Goal: Obtain resource: Download file/media

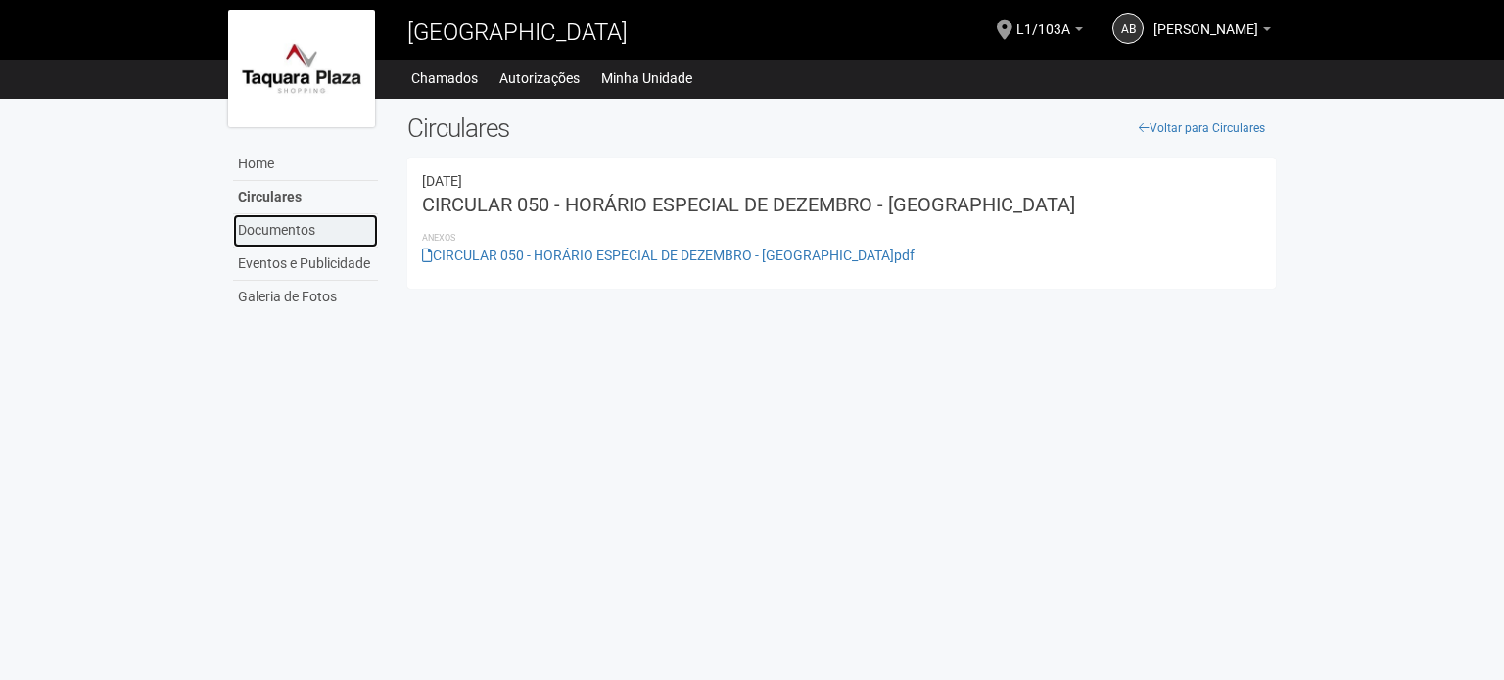
click at [282, 228] on link "Documentos" at bounding box center [305, 230] width 145 height 33
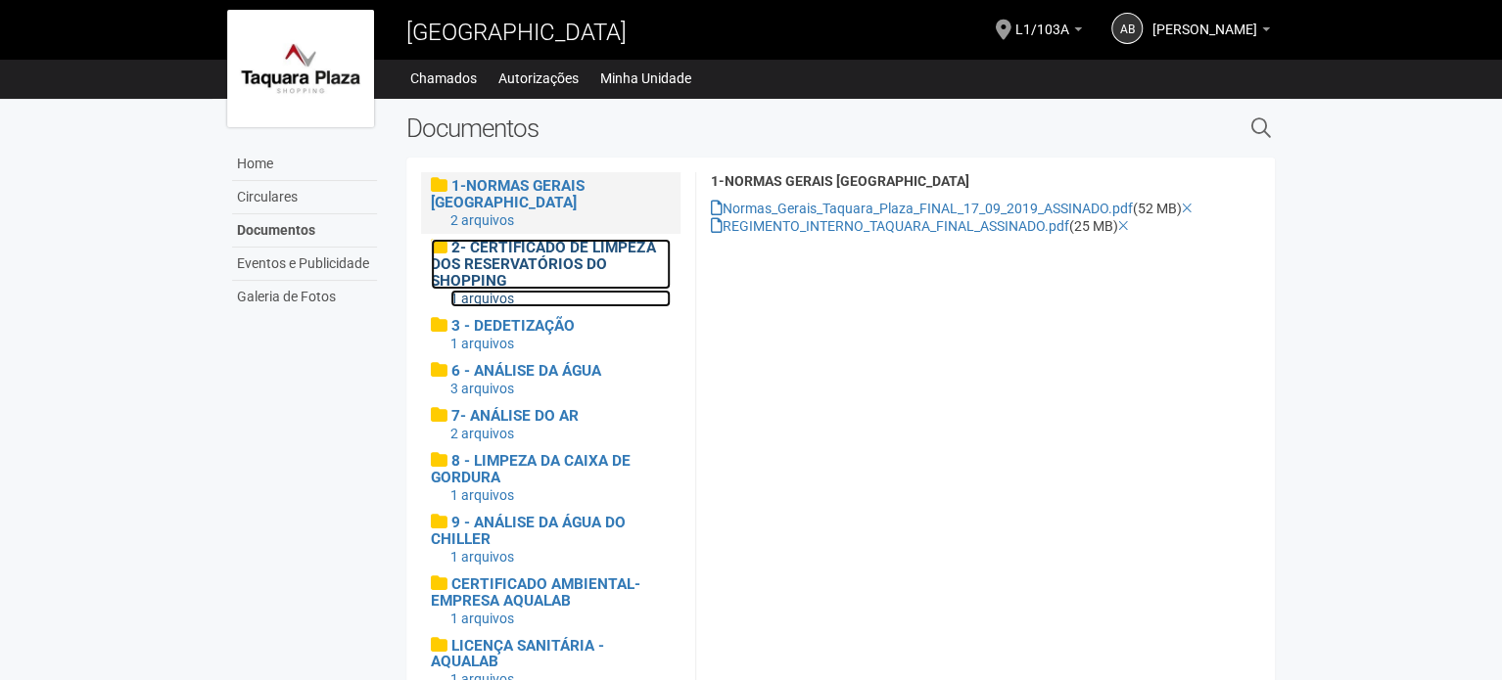
click at [587, 256] on span "2- CERTIFICADO DE LIMPEZA DOS RESERVATÓRIOS DO SHOPPING" at bounding box center [543, 264] width 224 height 51
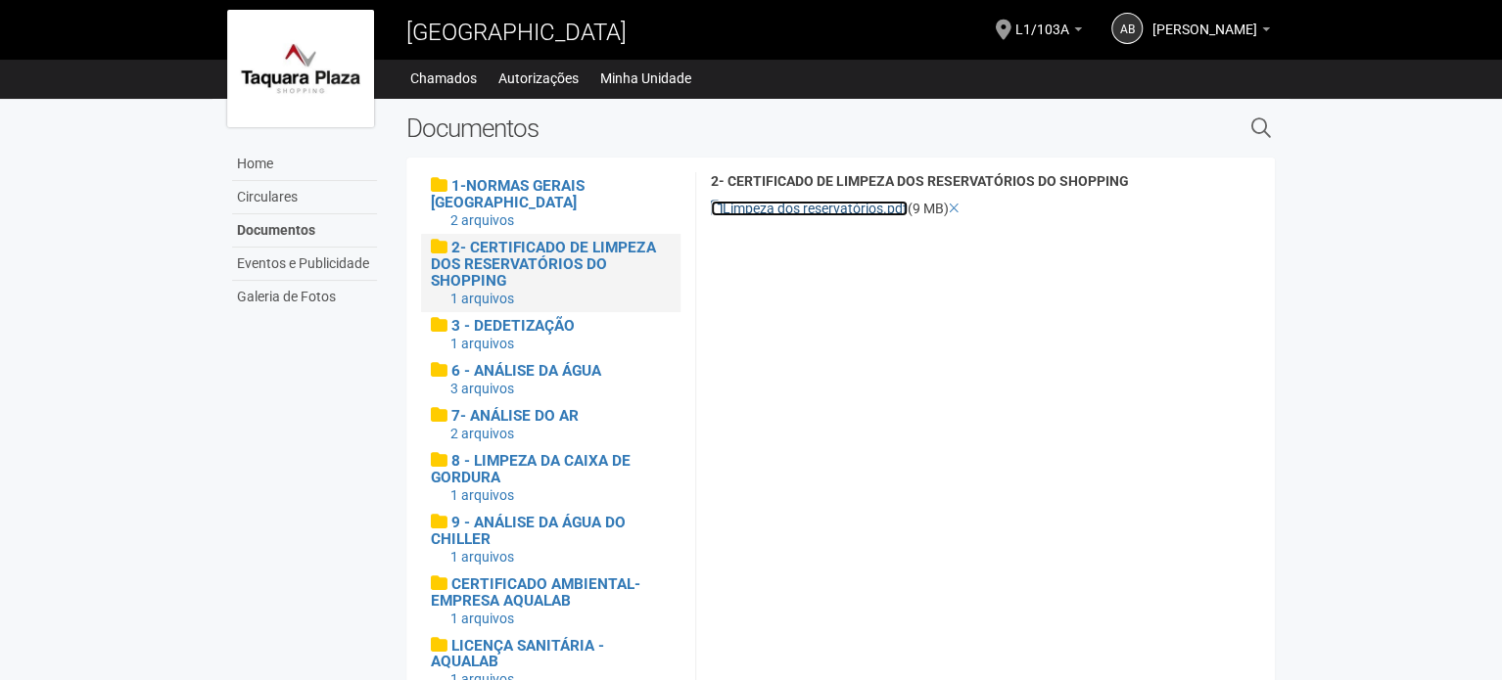
click at [750, 210] on link "Limpeza dos reservatórios.pdf" at bounding box center [809, 209] width 197 height 16
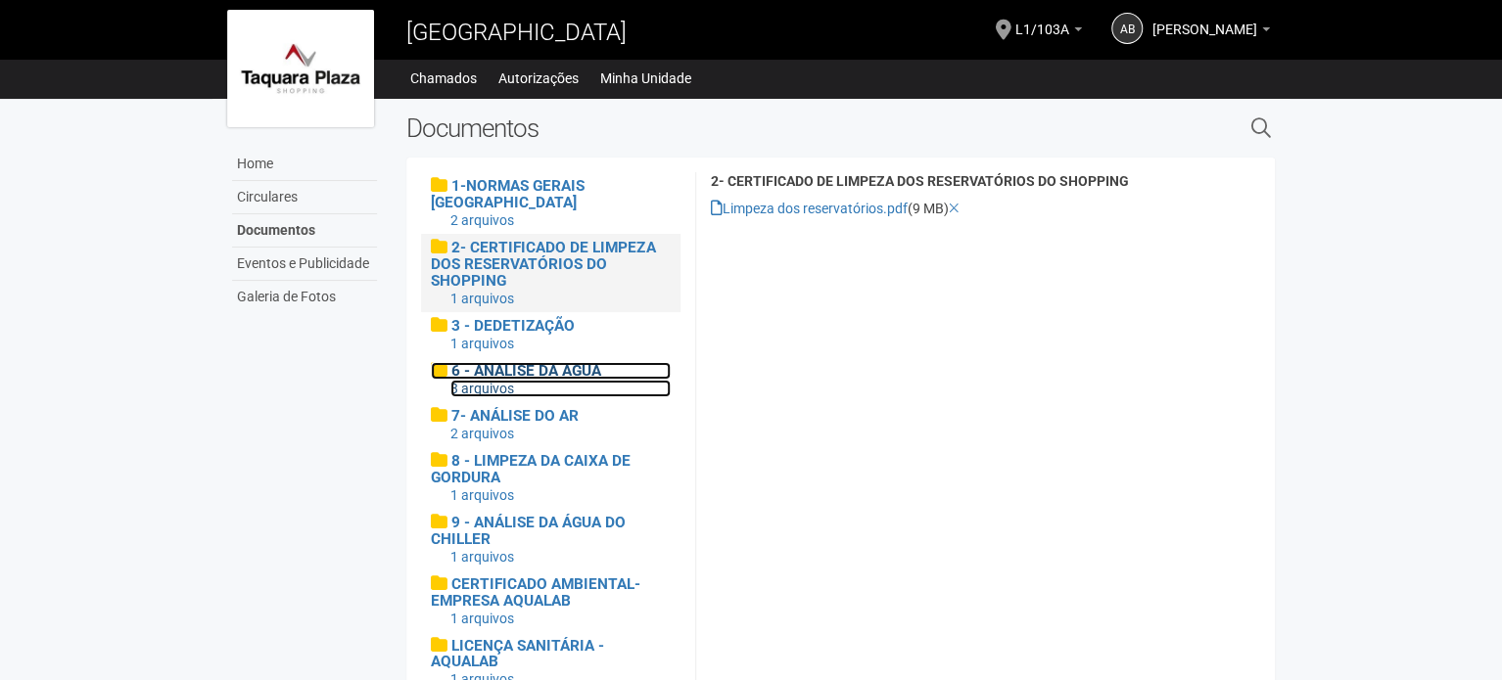
click at [519, 374] on span "6 - ANÁLISE DA ÁGUA" at bounding box center [526, 371] width 150 height 18
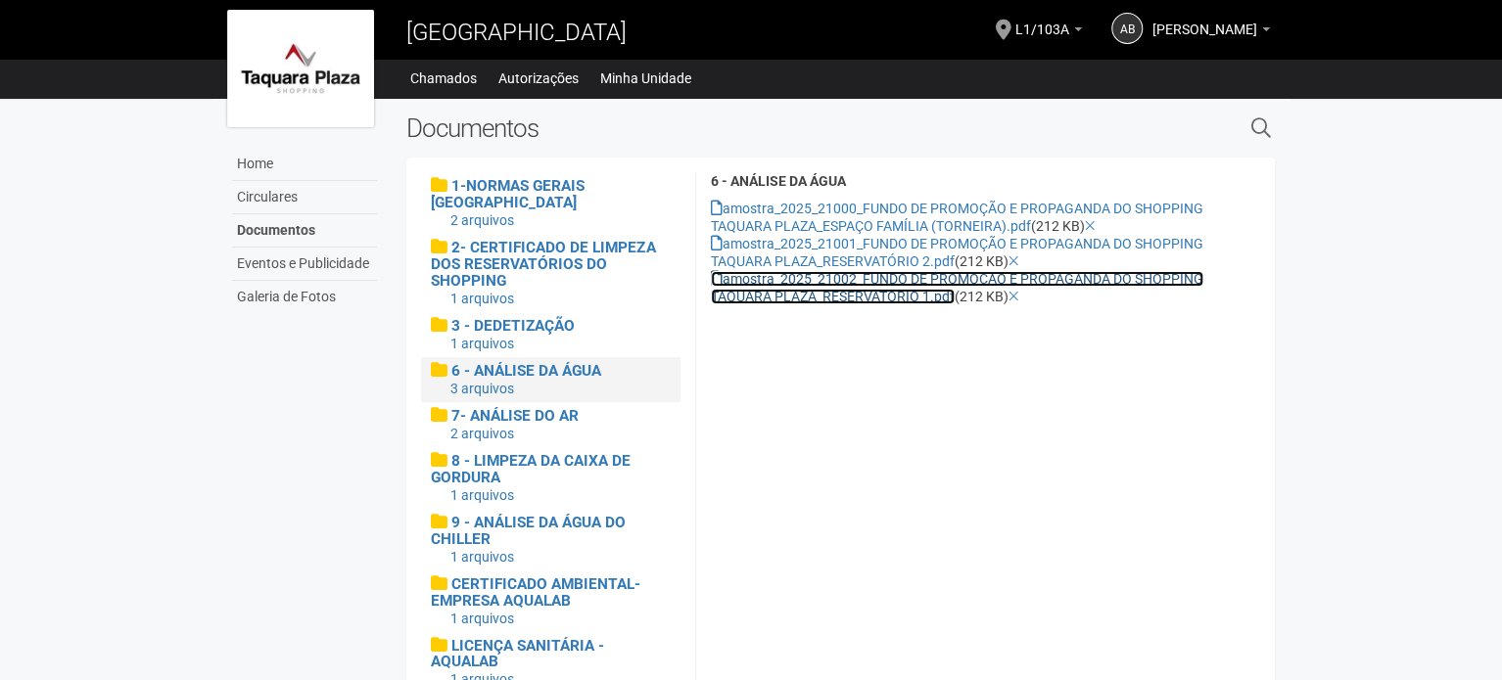
click at [924, 288] on link "amostra_2025_21002_FUNDO DE PROMOÇÃO E PROPAGANDA DO SHOPPING TAQUARA PLAZA_RES…" at bounding box center [957, 287] width 492 height 33
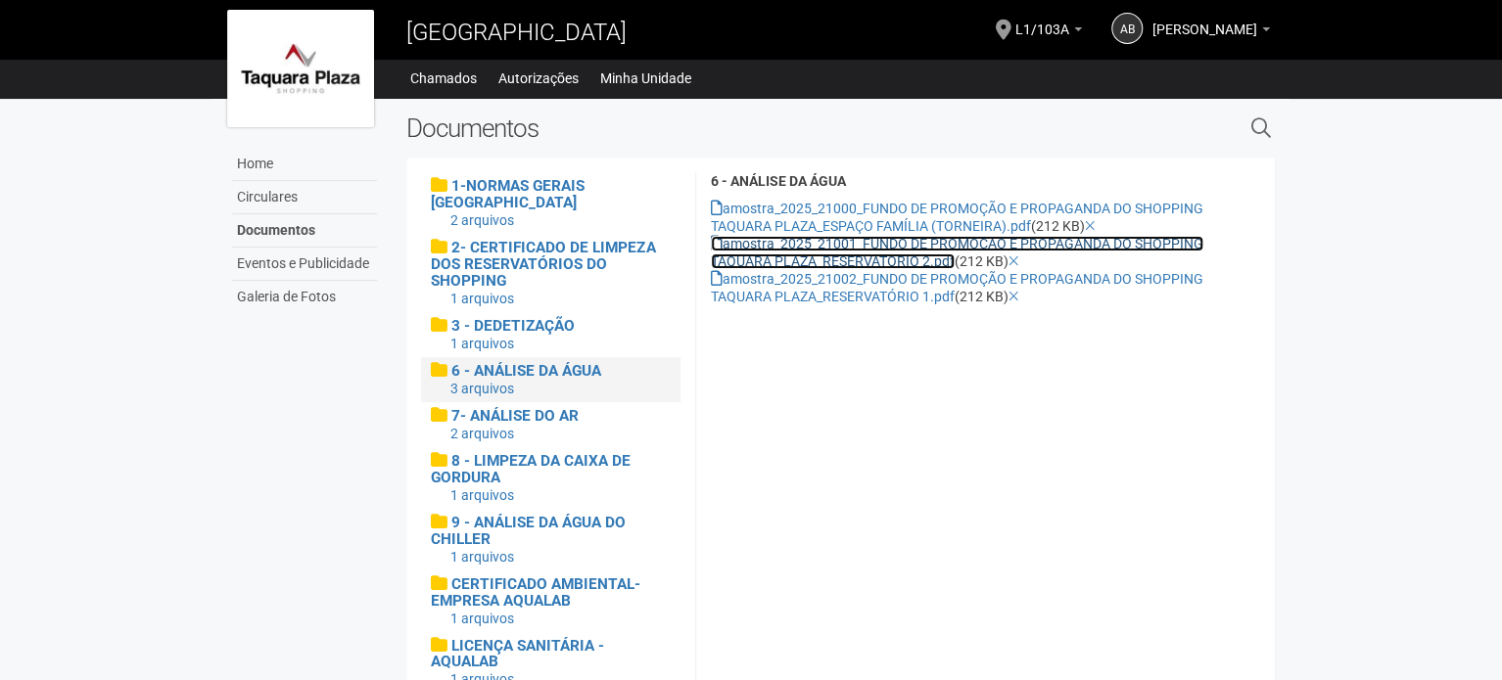
click at [910, 246] on link "amostra_2025_21001_FUNDO DE PROMOÇÃO E PROPAGANDA DO SHOPPING TAQUARA PLAZA_RES…" at bounding box center [957, 252] width 492 height 33
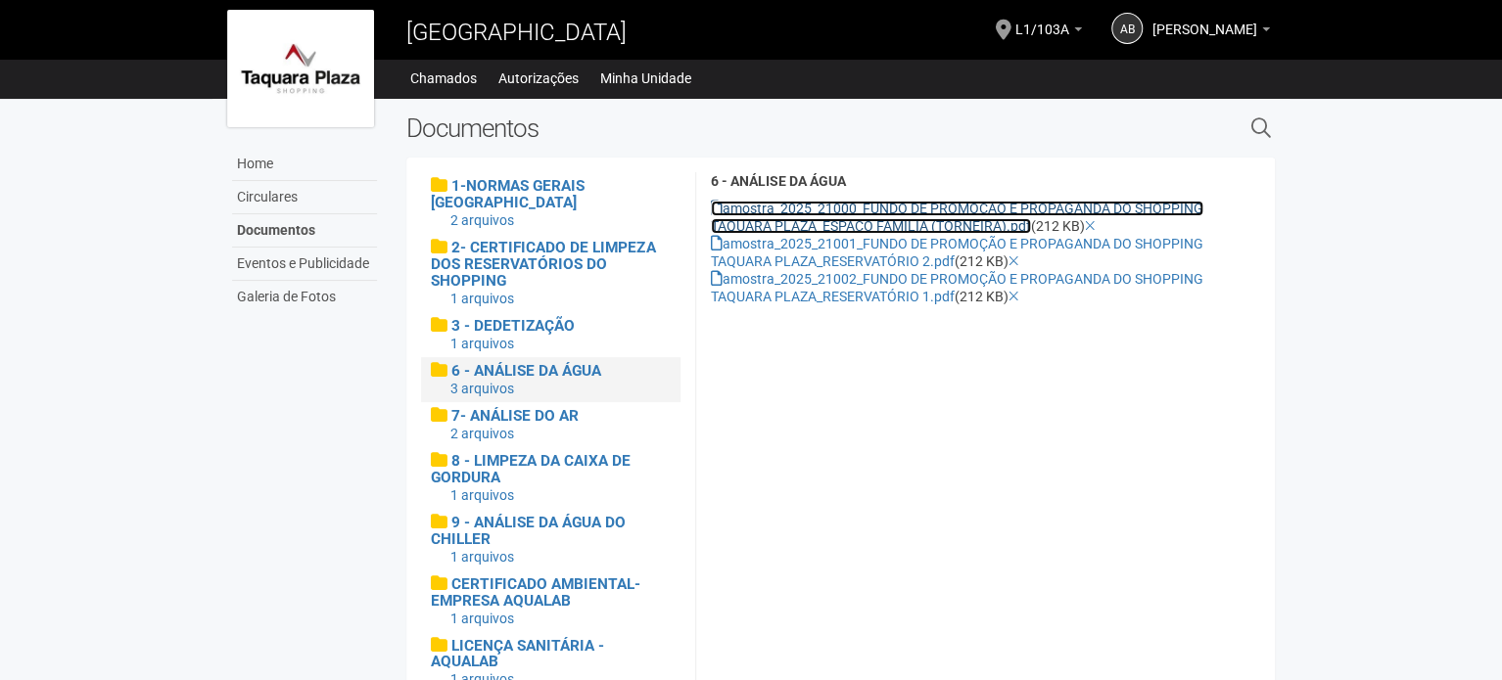
click at [842, 218] on link "amostra_2025_21000_FUNDO DE PROMOÇÃO E PROPAGANDA DO SHOPPING TAQUARA PLAZA_ESP…" at bounding box center [957, 217] width 492 height 33
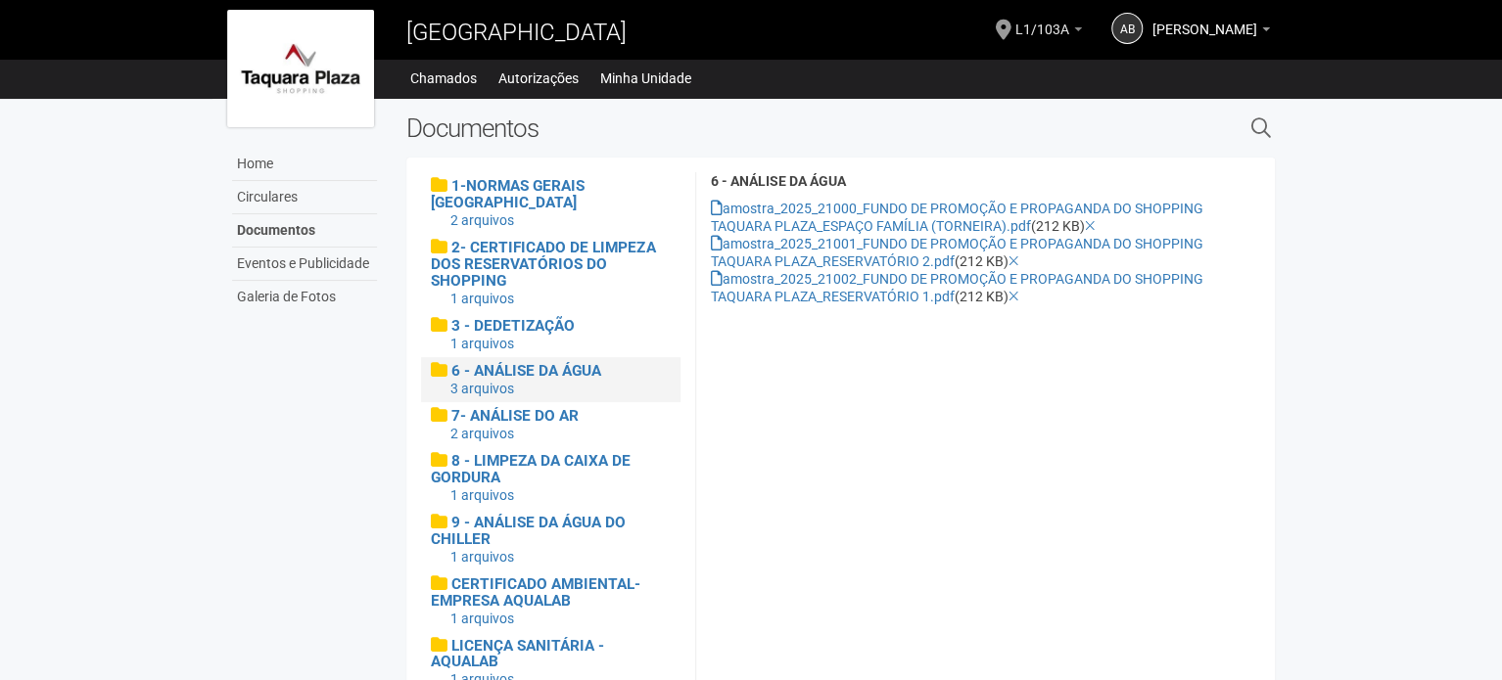
click at [1015, 27] on span "L1/103A" at bounding box center [1042, 20] width 54 height 34
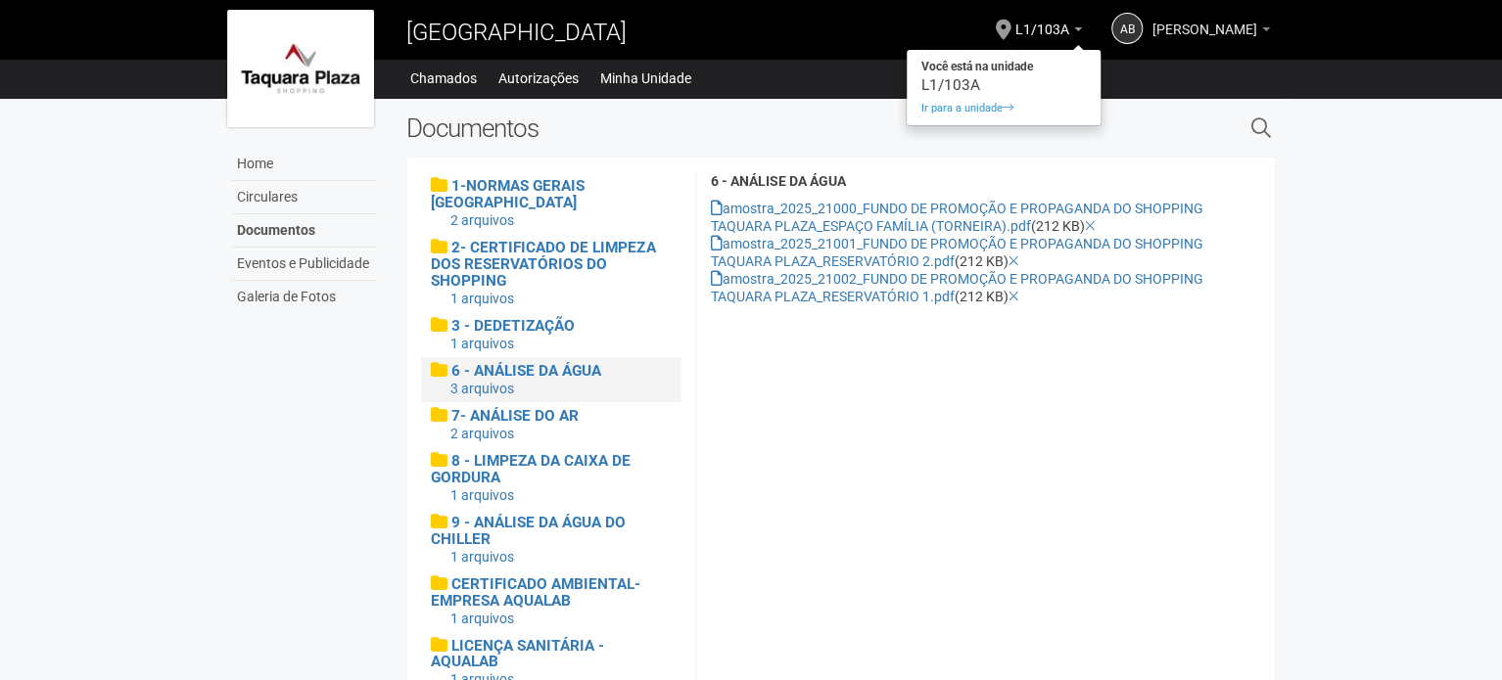
click at [1180, 23] on span "[PERSON_NAME]" at bounding box center [1204, 20] width 105 height 34
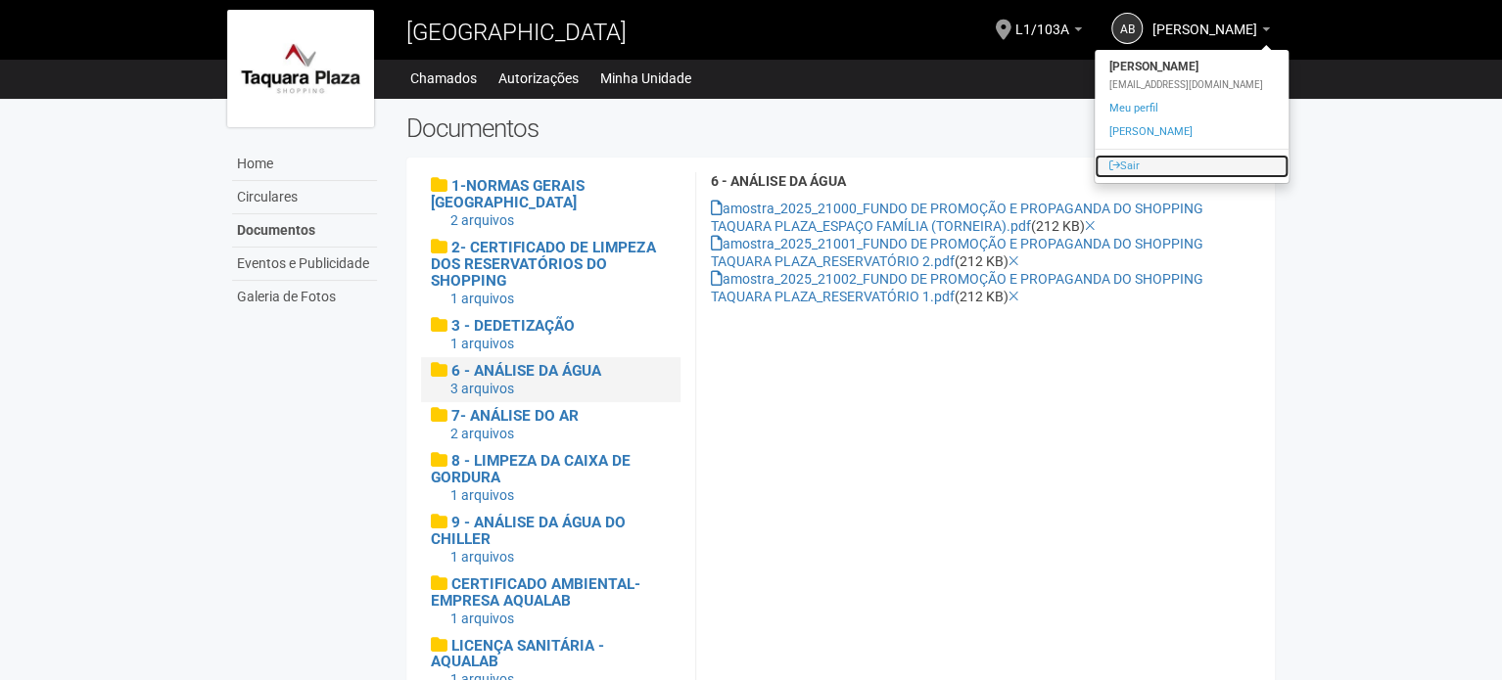
click at [1122, 161] on link "Sair" at bounding box center [1191, 166] width 194 height 23
